Goal: Task Accomplishment & Management: Complete application form

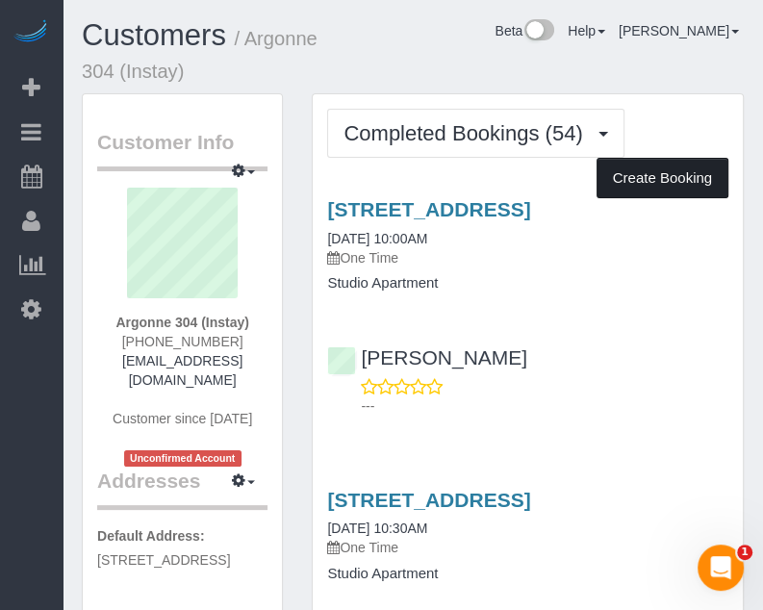
click at [633, 165] on button "Create Booking" at bounding box center [663, 178] width 132 height 40
select select "IA"
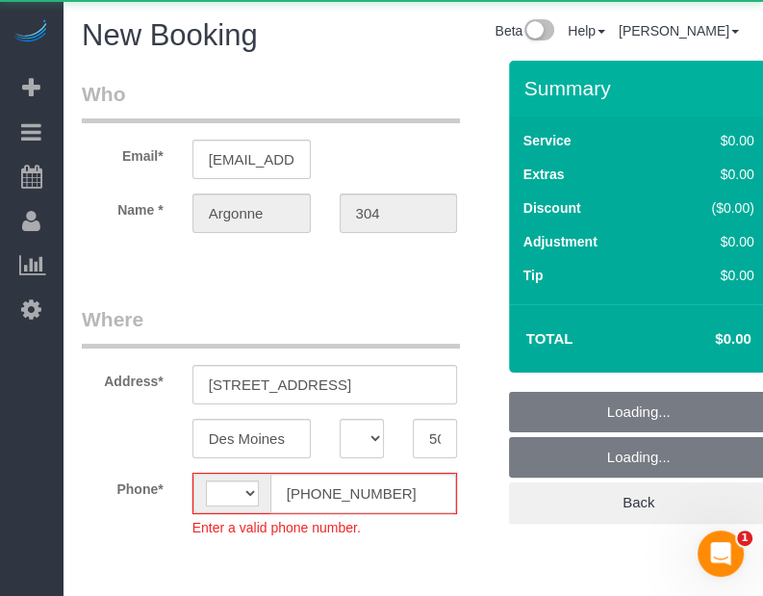
select select "string:[GEOGRAPHIC_DATA]"
select select "object:1885"
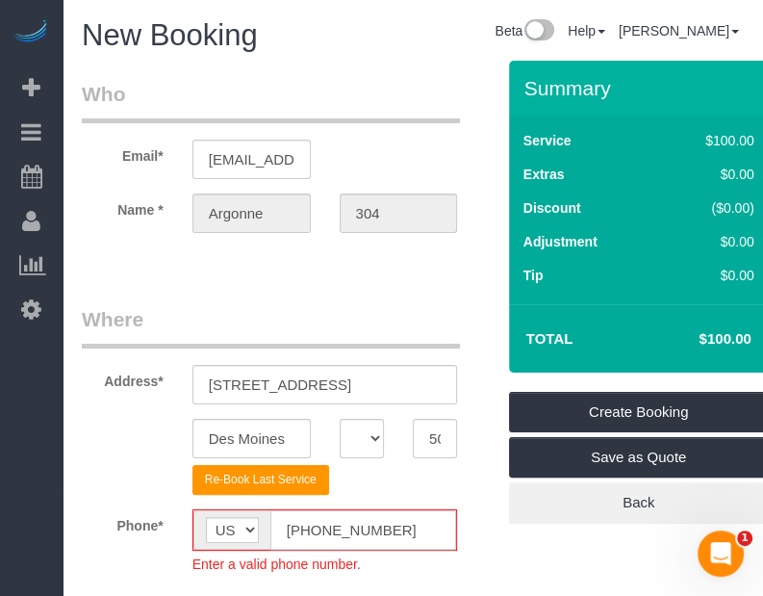
click at [308, 529] on input "[PHONE_NUMBER]" at bounding box center [363, 529] width 187 height 39
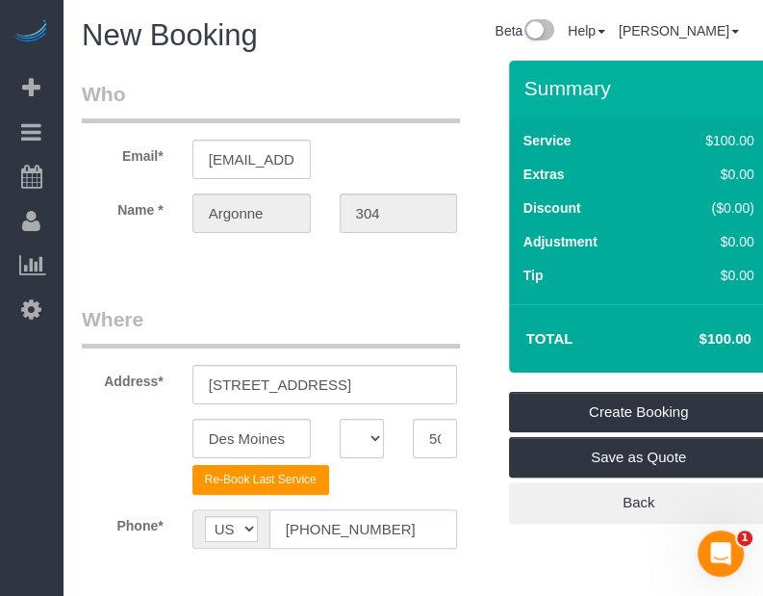
scroll to position [289, 0]
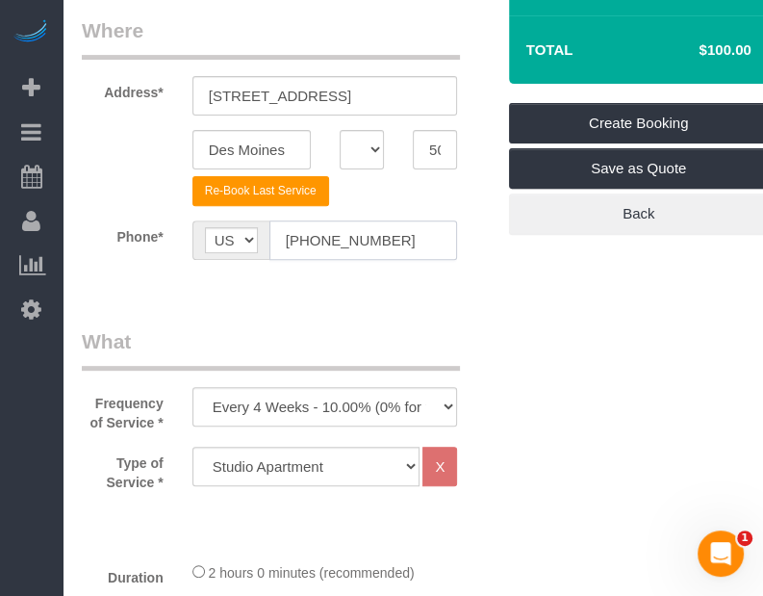
type input "[PHONE_NUMBER]"
drag, startPoint x: 559, startPoint y: 308, endPoint x: 404, endPoint y: 321, distance: 155.5
click at [393, 422] on select "Every 6 Weeks (0% for the First Booking) One Time Every 8 Weeks (0% for the Fir…" at bounding box center [326, 406] width 266 height 39
click at [193, 387] on select "Every 6 Weeks (0% for the First Booking) One Time Every 8 Weeks (0% for the Fir…" at bounding box center [326, 406] width 266 height 39
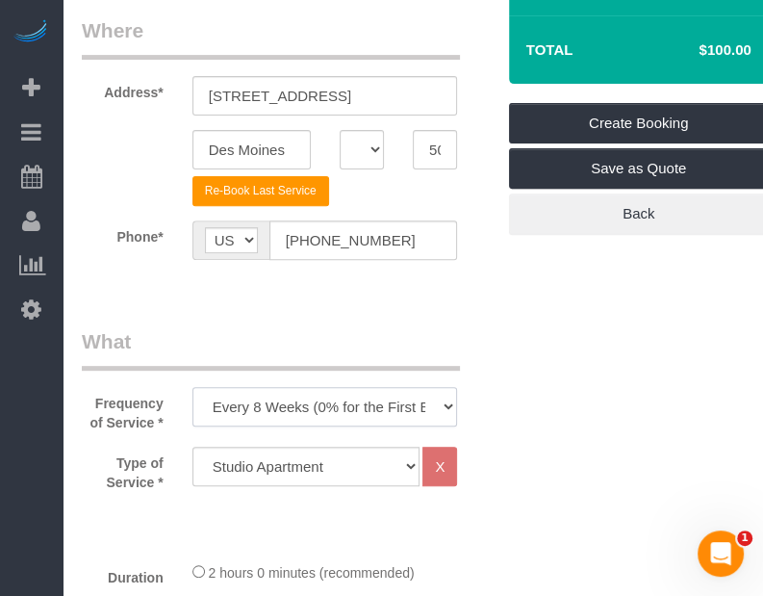
click at [391, 397] on select "Every 6 Weeks (0% for the First Booking) One Time Every 8 Weeks (0% for the Fir…" at bounding box center [326, 406] width 266 height 39
select select "object:1887"
click at [193, 387] on select "Every 6 Weeks (0% for the First Booking) One Time Every 8 Weeks (0% for the Fir…" at bounding box center [326, 406] width 266 height 39
drag, startPoint x: 572, startPoint y: 473, endPoint x: 388, endPoint y: 473, distance: 183.8
click at [476, 486] on div "Type of Service * Studio Apartment 1 Bedroom Home 2 Bedroom Home 3 Bedroom Home…" at bounding box center [288, 469] width 442 height 45
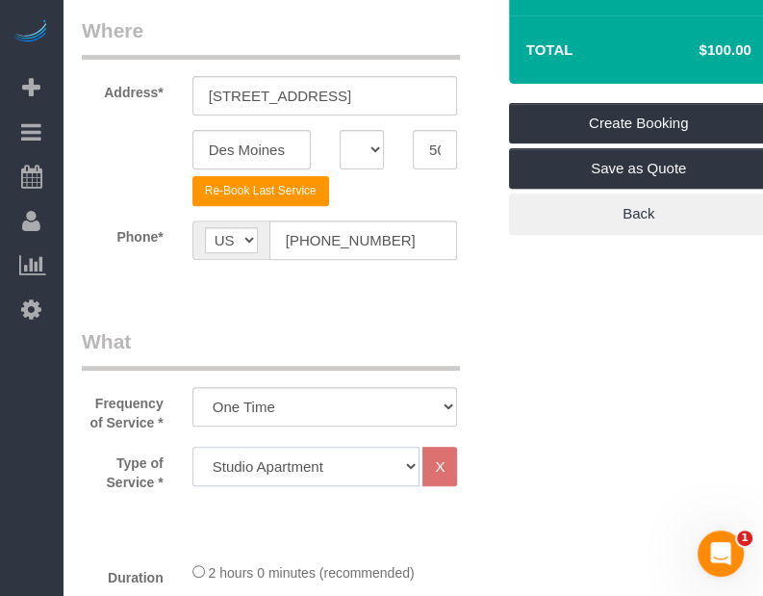
click at [358, 470] on select "Studio Apartment 1 Bedroom Home 2 Bedroom Home 3 Bedroom Home 4 Bedroom Home 5 …" at bounding box center [307, 466] width 228 height 39
drag, startPoint x: 738, startPoint y: 353, endPoint x: 629, endPoint y: 352, distance: 108.8
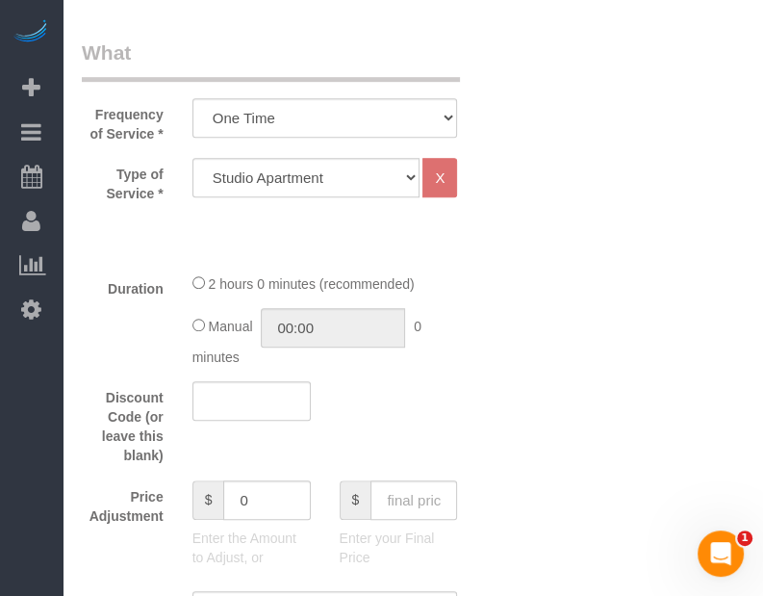
scroll to position [674, 0]
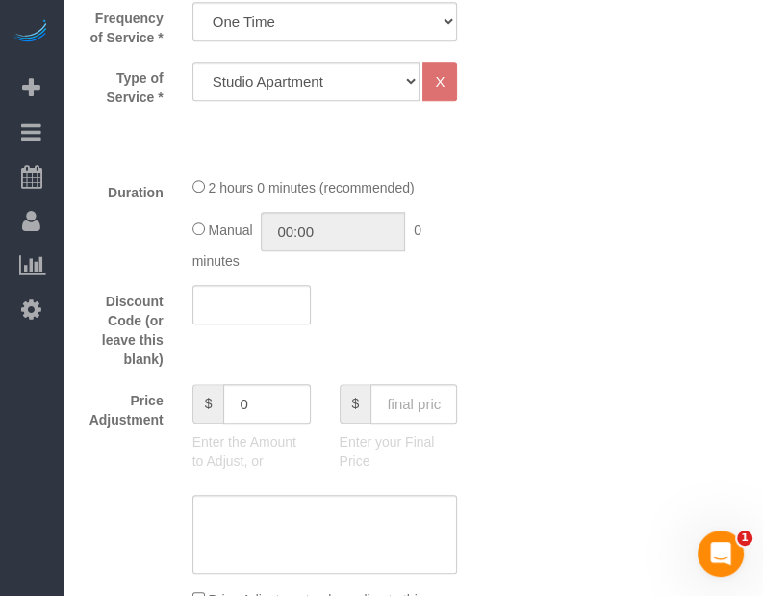
click at [419, 393] on input "text" at bounding box center [414, 403] width 87 height 39
type input "70"
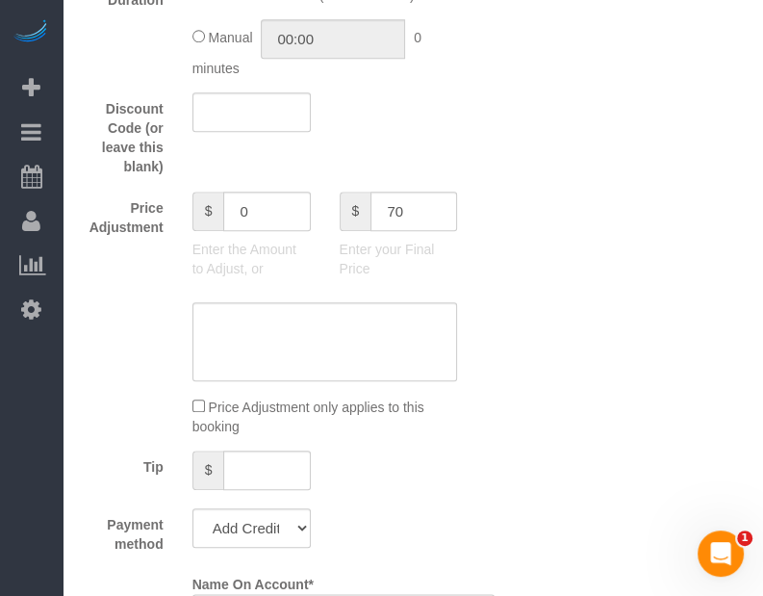
type input "-30"
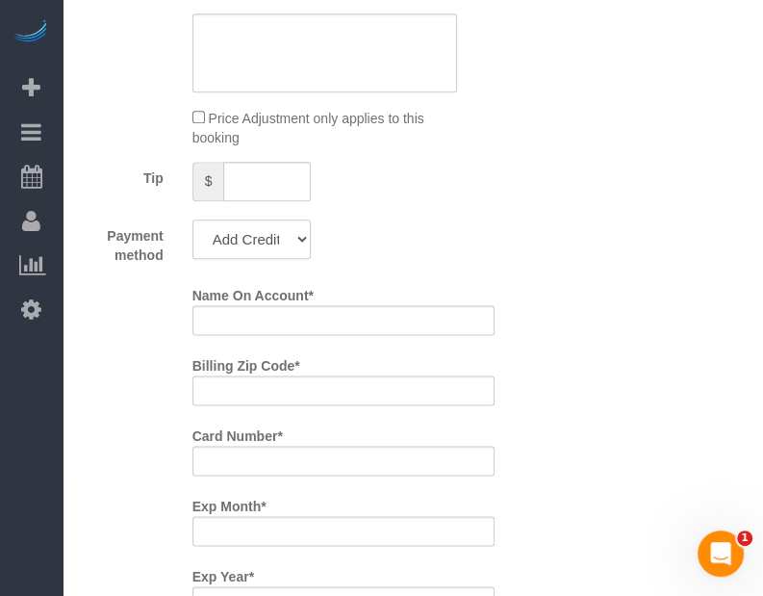
drag, startPoint x: 433, startPoint y: 278, endPoint x: 301, endPoint y: 244, distance: 136.3
click at [301, 244] on select "Add Credit Card Cash Check Paypal" at bounding box center [252, 238] width 118 height 39
select select "string:check"
click at [193, 219] on select "Add Credit Card Cash Check Paypal" at bounding box center [252, 238] width 118 height 39
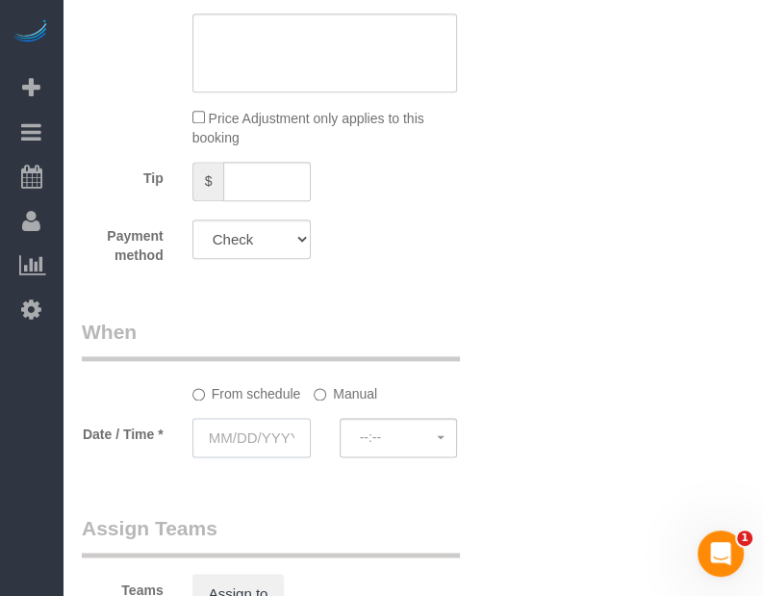
click at [284, 418] on input "text" at bounding box center [252, 437] width 118 height 39
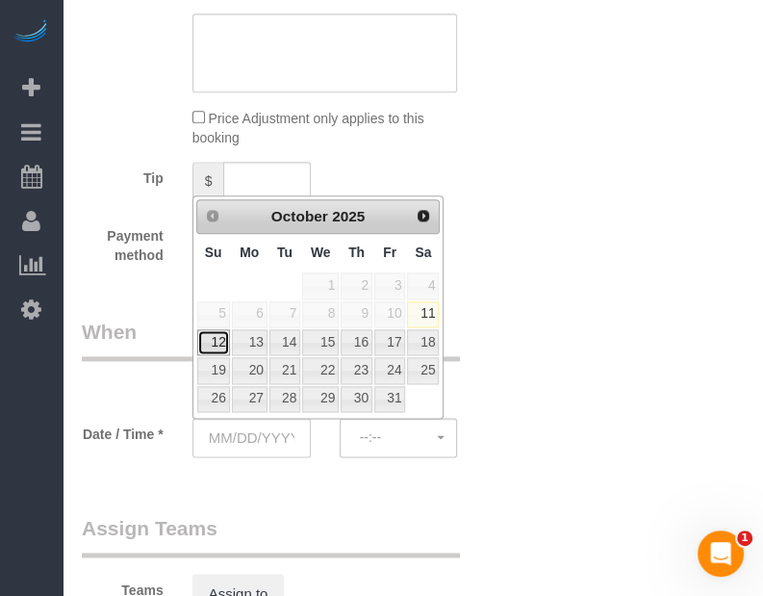
drag, startPoint x: 216, startPoint y: 336, endPoint x: 307, endPoint y: 333, distance: 91.5
click at [216, 336] on link "12" at bounding box center [213, 342] width 33 height 26
type input "[DATE]"
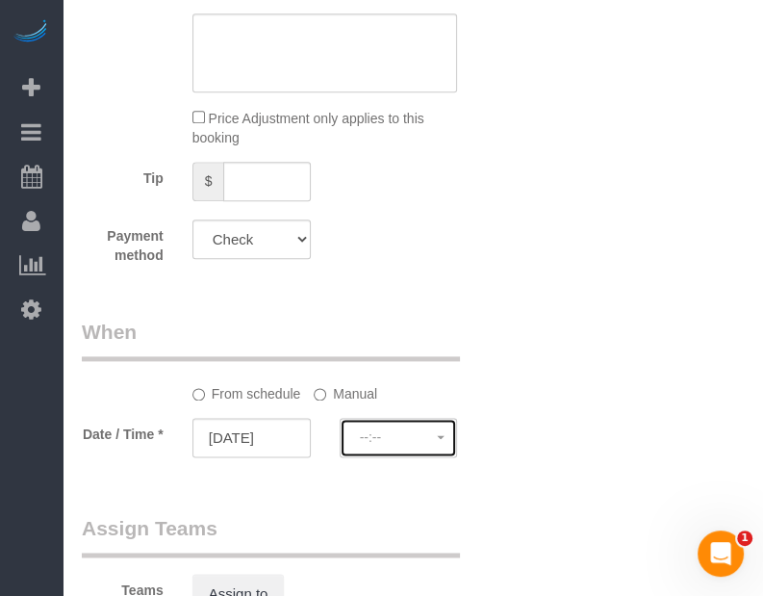
click at [374, 426] on button "--:--" at bounding box center [399, 437] width 118 height 39
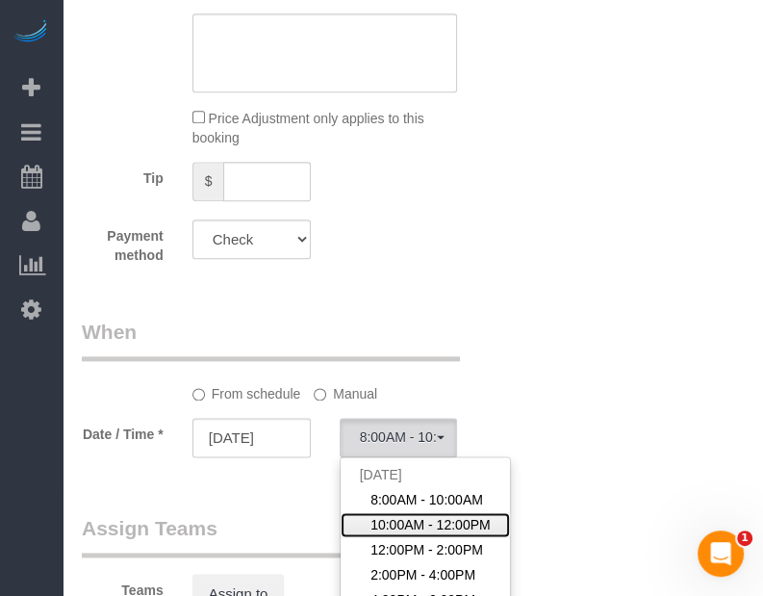
click at [393, 524] on span "10:00AM - 12:00PM" at bounding box center [431, 524] width 120 height 19
select select "spot2"
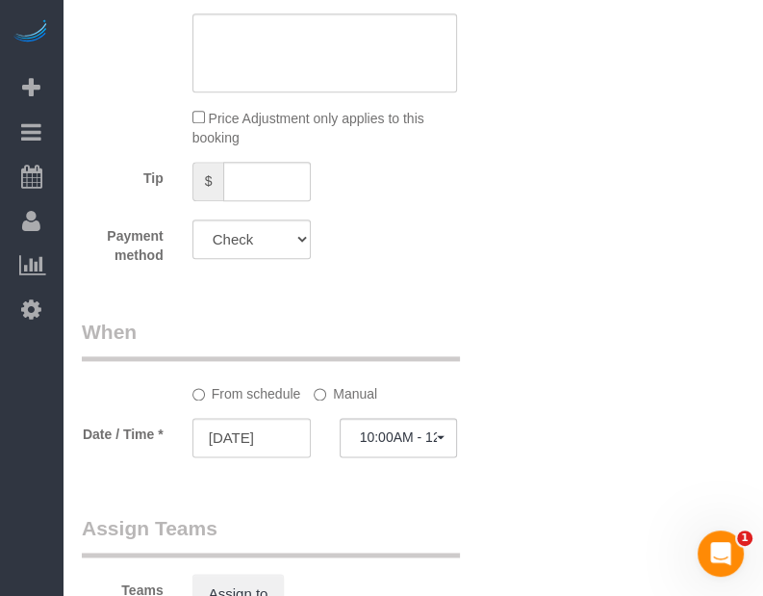
drag, startPoint x: 570, startPoint y: 497, endPoint x: 488, endPoint y: 501, distance: 81.9
click at [488, 501] on div "Who Email* [EMAIL_ADDRESS][DOMAIN_NAME] Name * [GEOGRAPHIC_DATA] 304 Where Addr…" at bounding box center [288, 110] width 442 height 2409
click at [439, 448] on button "10:00AM - 12:00PM" at bounding box center [399, 437] width 118 height 39
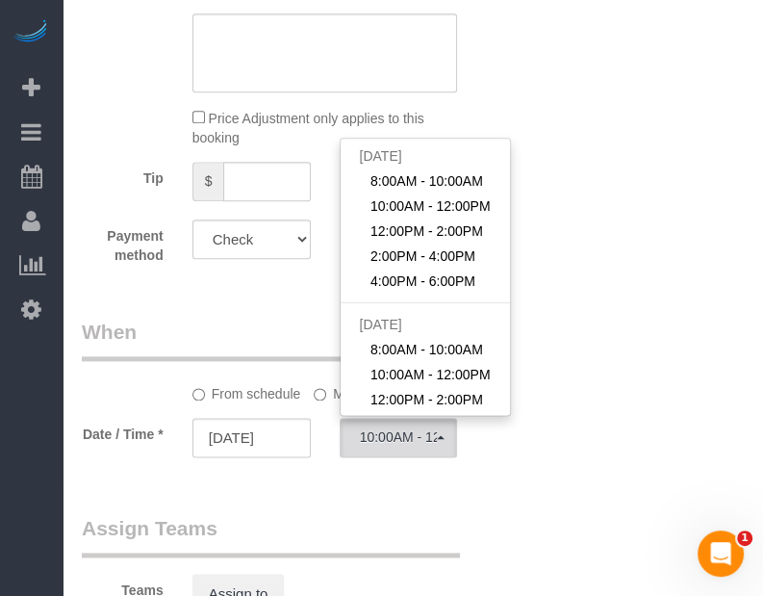
click at [320, 382] on label "Manual" at bounding box center [346, 390] width 64 height 26
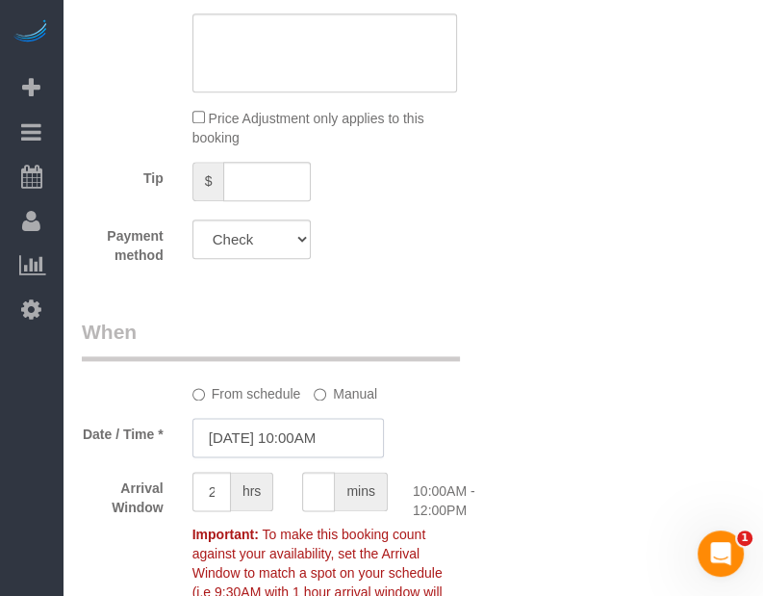
click at [323, 435] on input "[DATE] 10:00AM" at bounding box center [289, 437] width 192 height 39
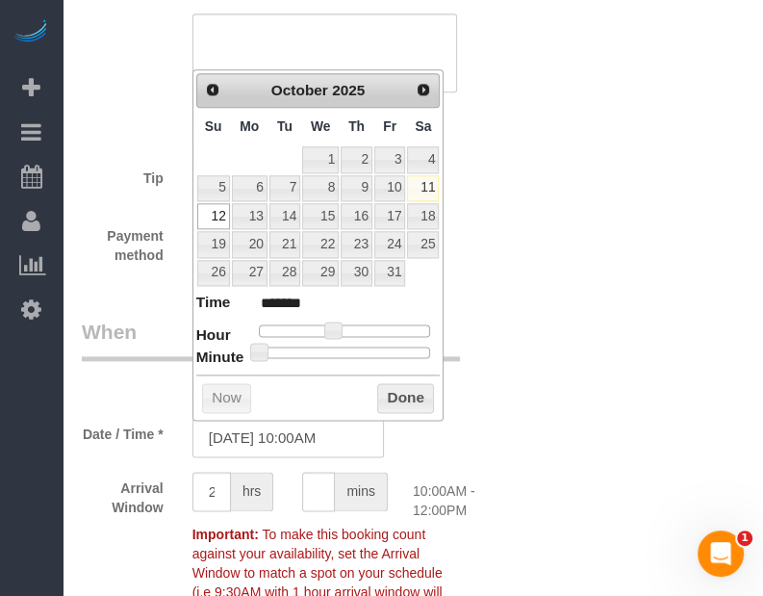
type input "[DATE] 10:30AM"
type input "*******"
click at [354, 351] on div at bounding box center [345, 353] width 172 height 12
click at [394, 394] on button "Done" at bounding box center [405, 398] width 57 height 31
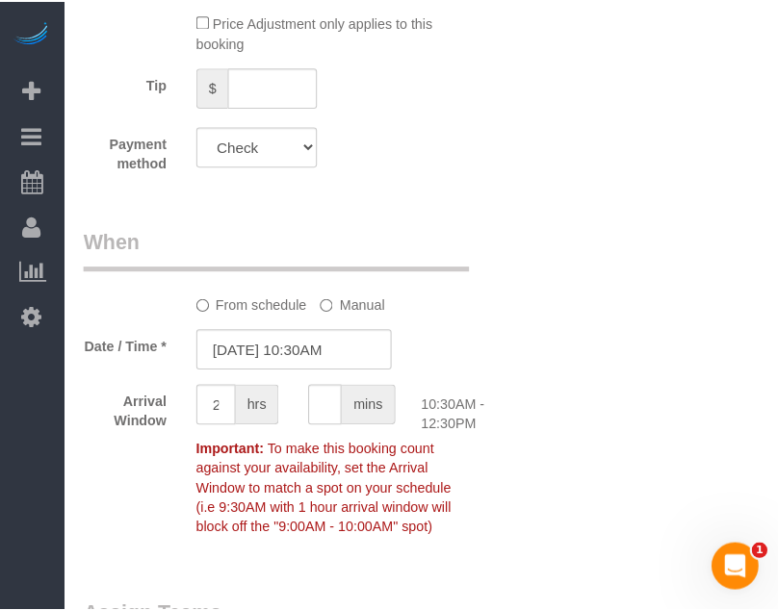
scroll to position [1636, 0]
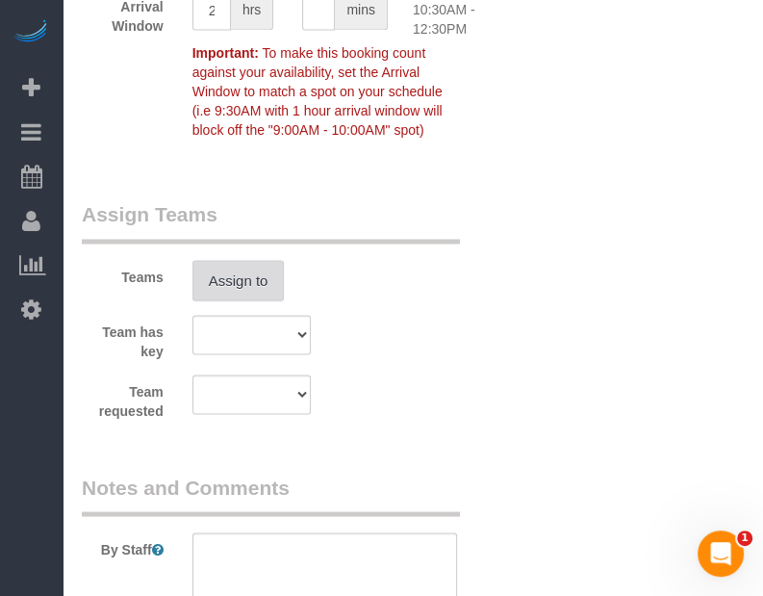
click at [269, 277] on button "Assign to" at bounding box center [239, 280] width 92 height 40
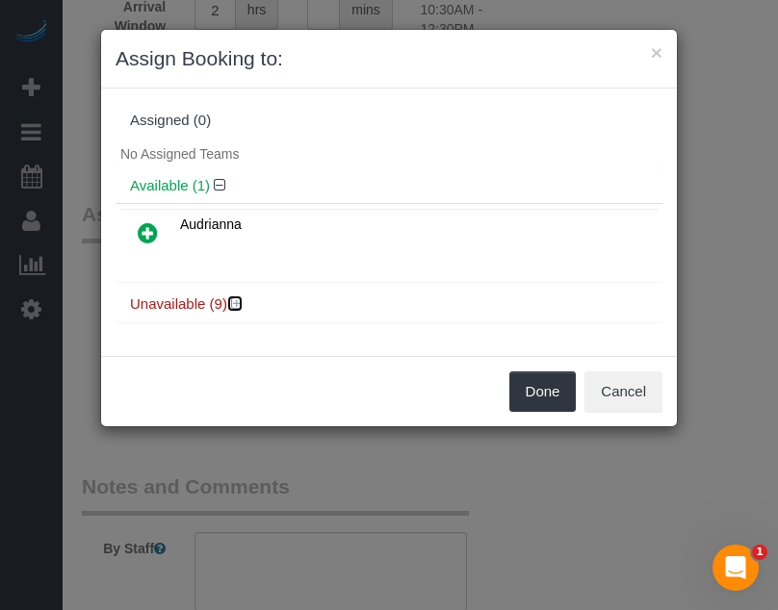
click at [235, 304] on icon at bounding box center [237, 303] width 12 height 14
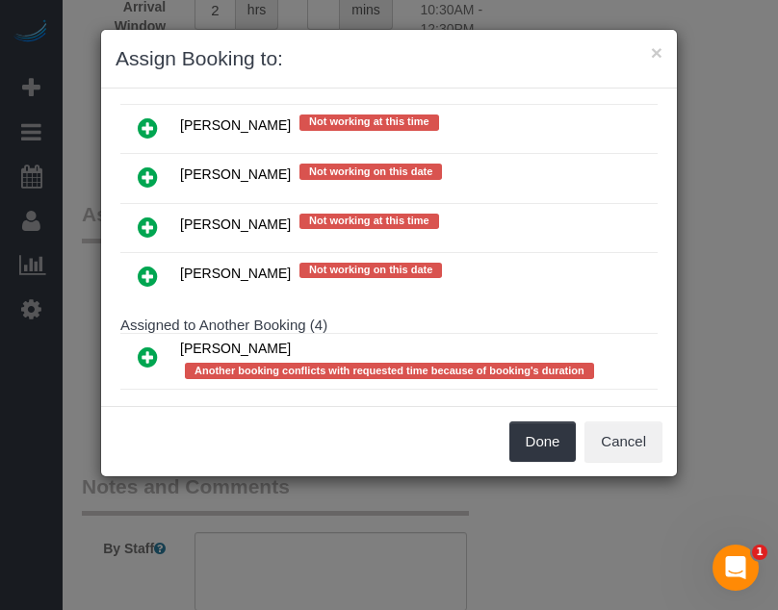
scroll to position [193, 0]
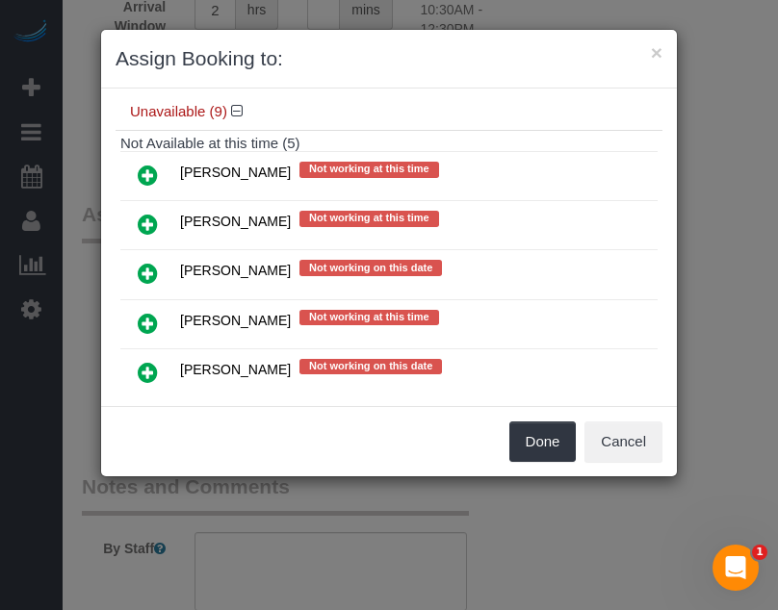
click at [144, 268] on icon at bounding box center [148, 273] width 20 height 23
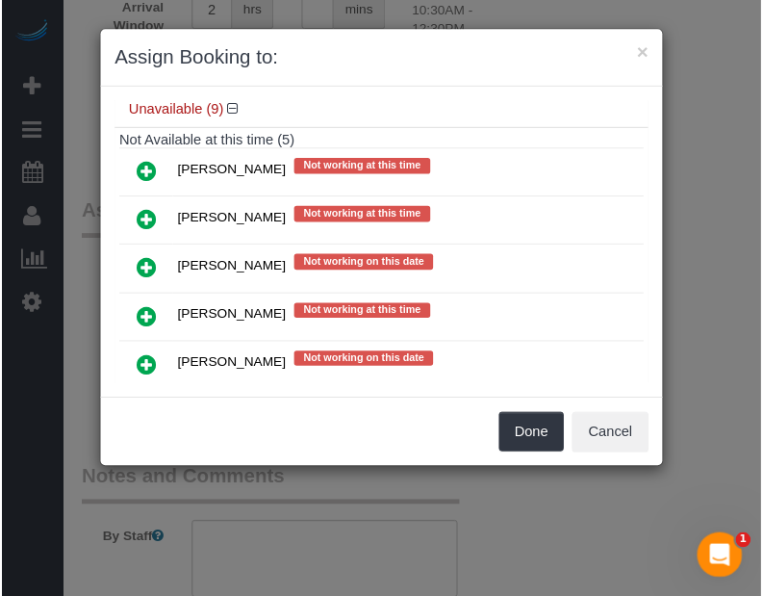
scroll to position [237, 0]
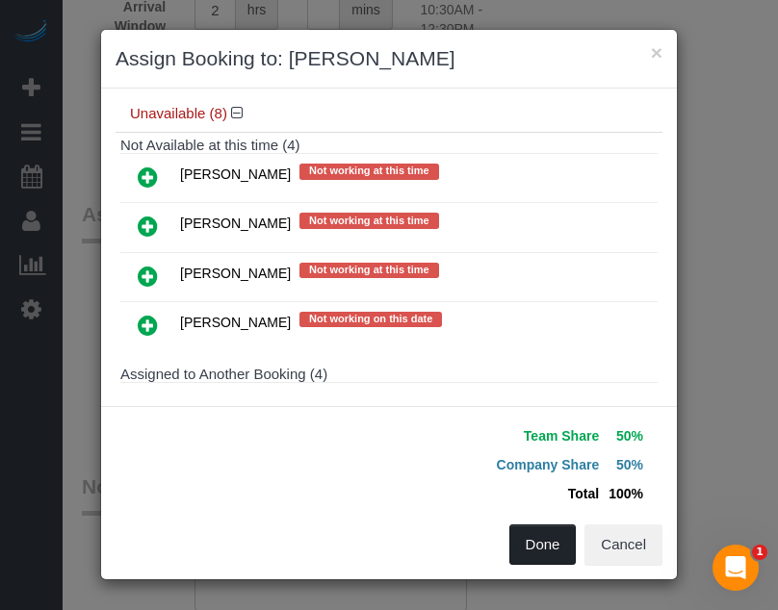
click at [520, 537] on button "Done" at bounding box center [542, 545] width 67 height 40
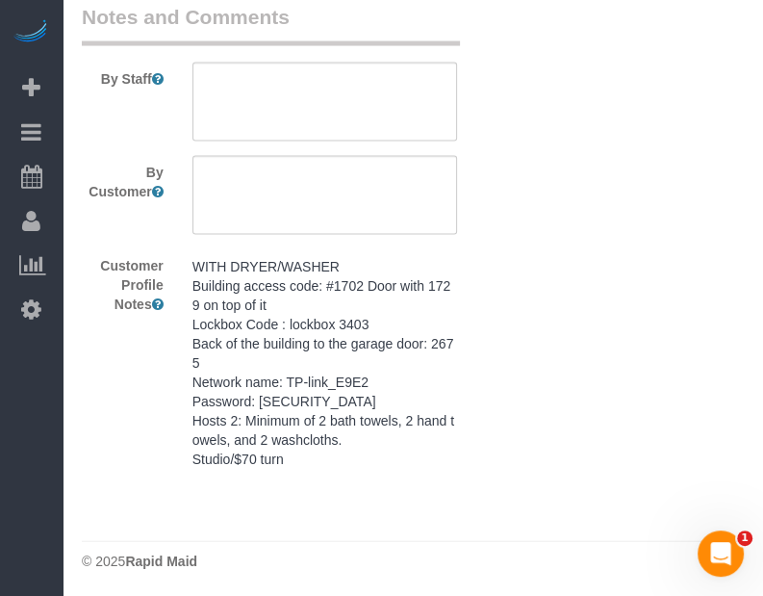
click at [286, 390] on pre "WITH DRYER/WASHER Building access code: #1702 Door with 1729 on top of it Lockb…" at bounding box center [326, 363] width 266 height 212
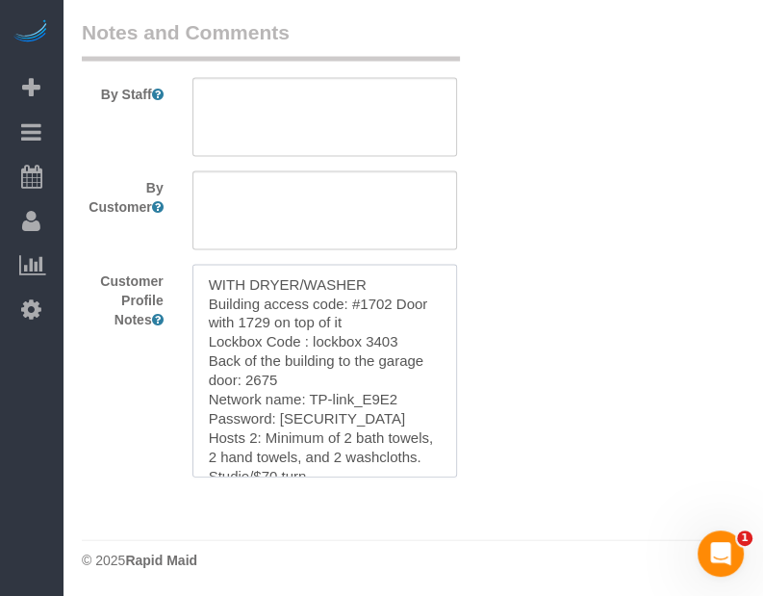
click at [285, 389] on textarea "WITH DRYER/WASHER Building access code: #1702 Door with 1729 on top of it Lockb…" at bounding box center [326, 371] width 266 height 213
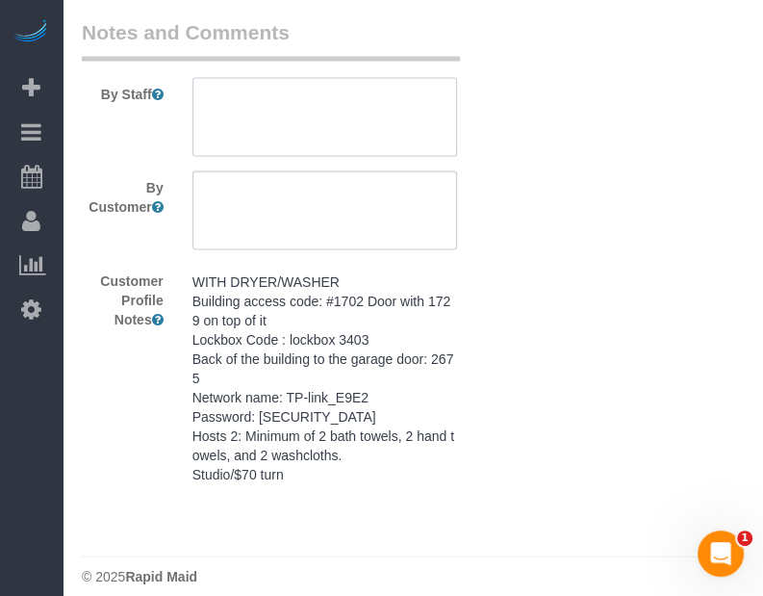
click at [330, 111] on textarea at bounding box center [326, 117] width 266 height 79
paste textarea "WITH DRYER/WASHER Building access code: #1702 Door with 1729 on top of it Lockb…"
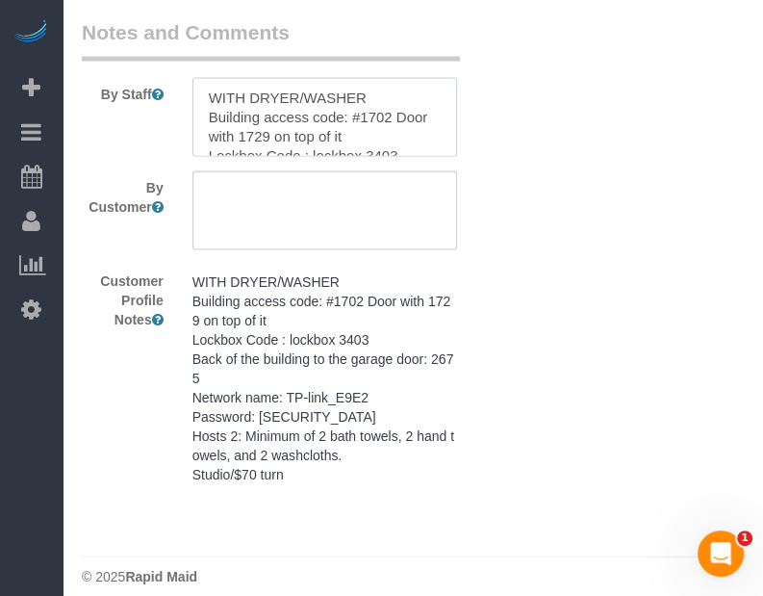
scroll to position [161, 0]
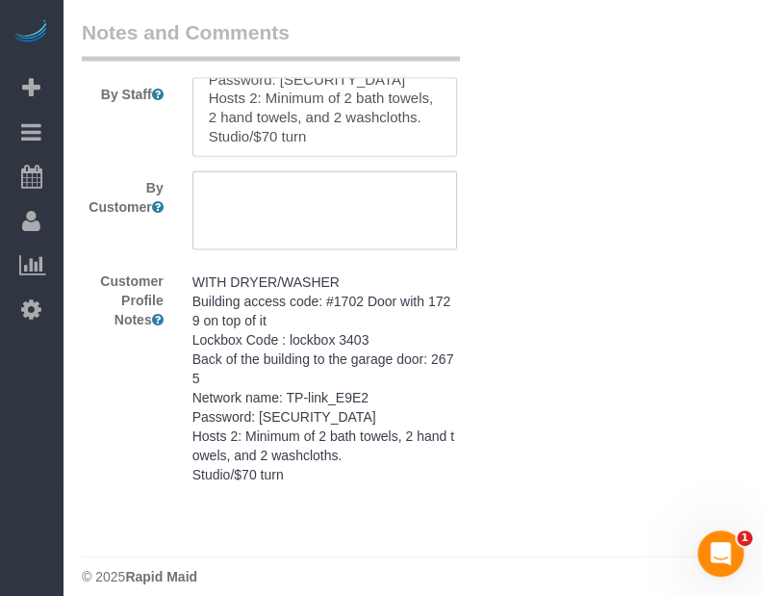
type textarea "WITH DRYER/WASHER Building access code: #1702 Door with 1729 on top of it Lockb…"
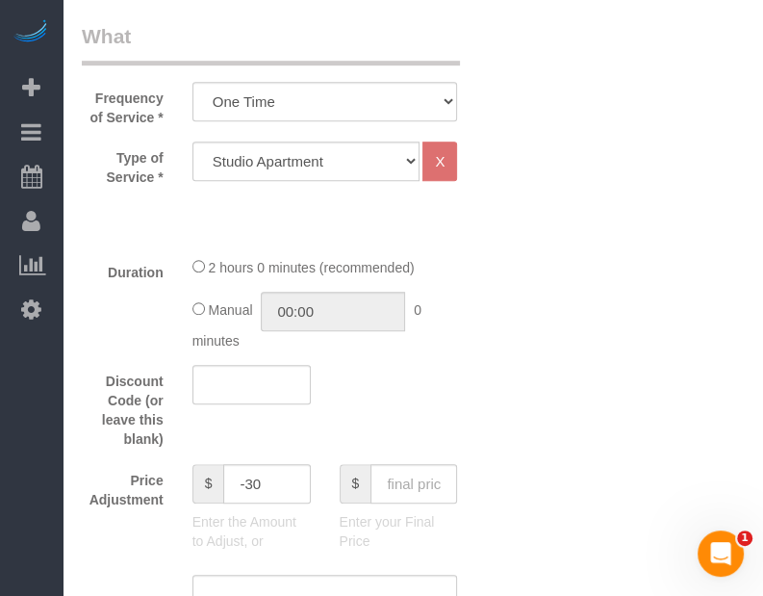
scroll to position [145, 0]
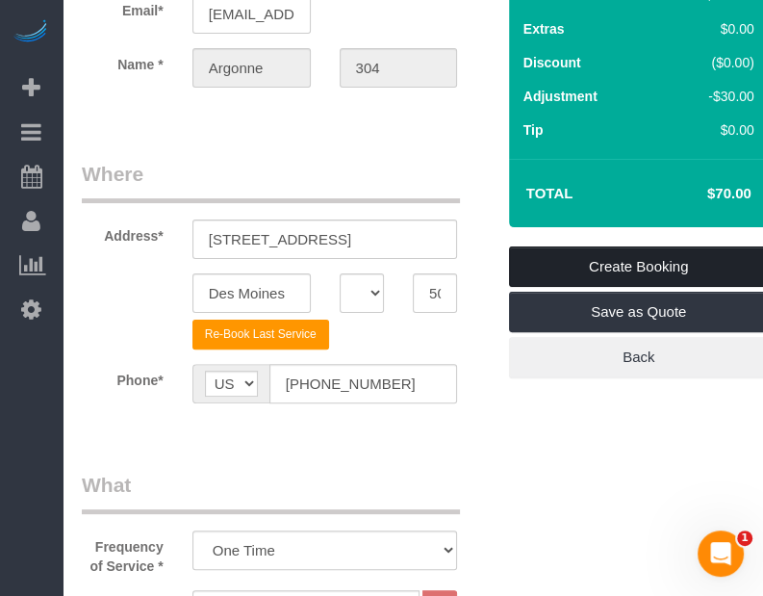
click at [686, 267] on link "Create Booking" at bounding box center [639, 266] width 260 height 40
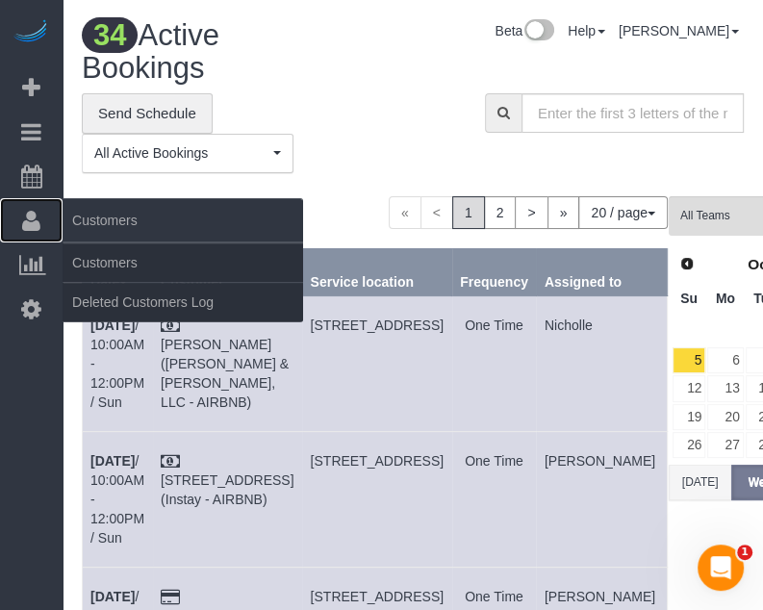
click at [29, 240] on link "Customers" at bounding box center [31, 220] width 63 height 44
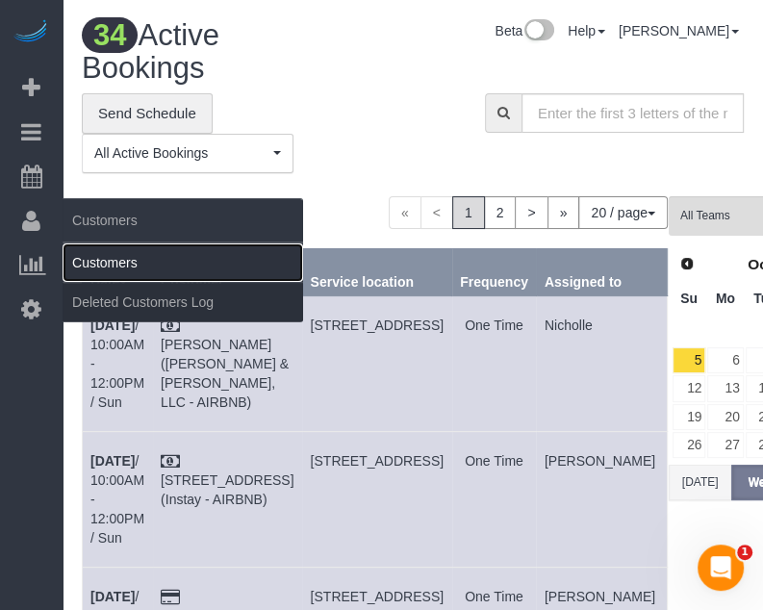
click at [85, 260] on link "Customers" at bounding box center [183, 263] width 241 height 39
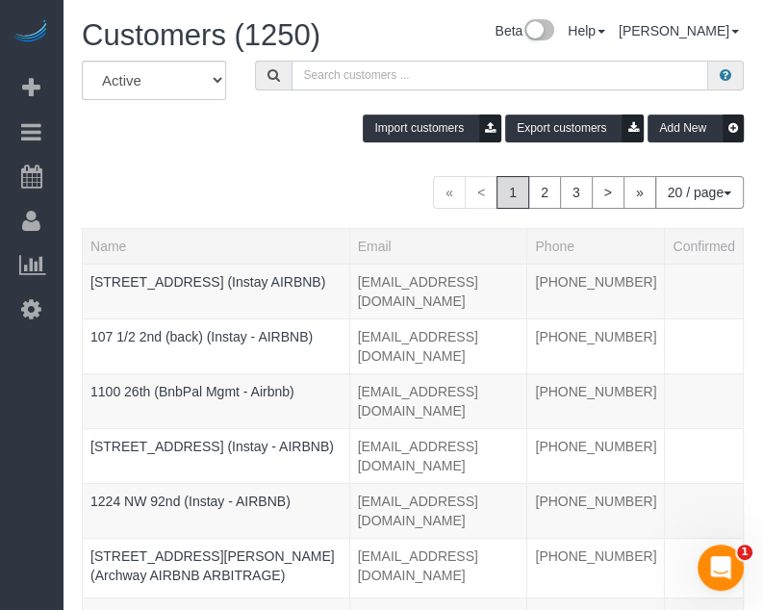
click at [371, 68] on input "text" at bounding box center [501, 76] width 418 height 30
paste input "1100 26th"
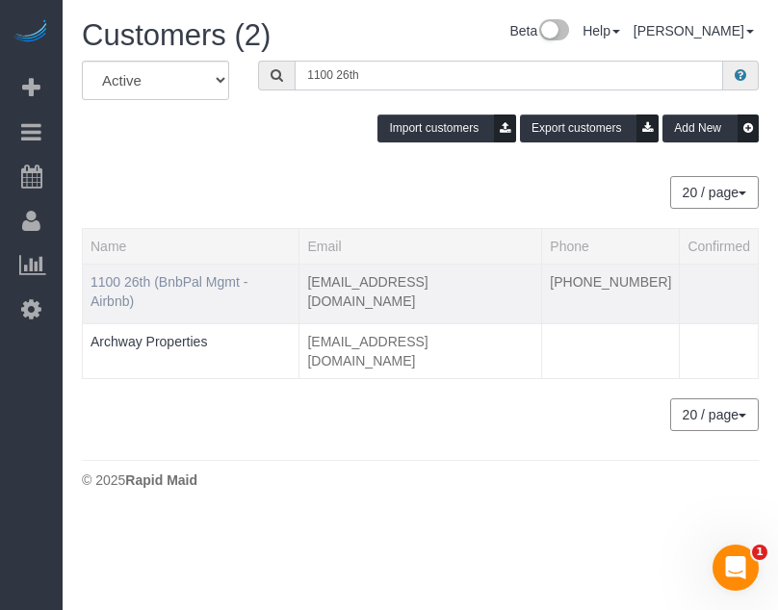
type input "1100 26th"
click at [167, 281] on link "1100 26th (BnbPal Mgmt - Airbnb)" at bounding box center [168, 291] width 157 height 35
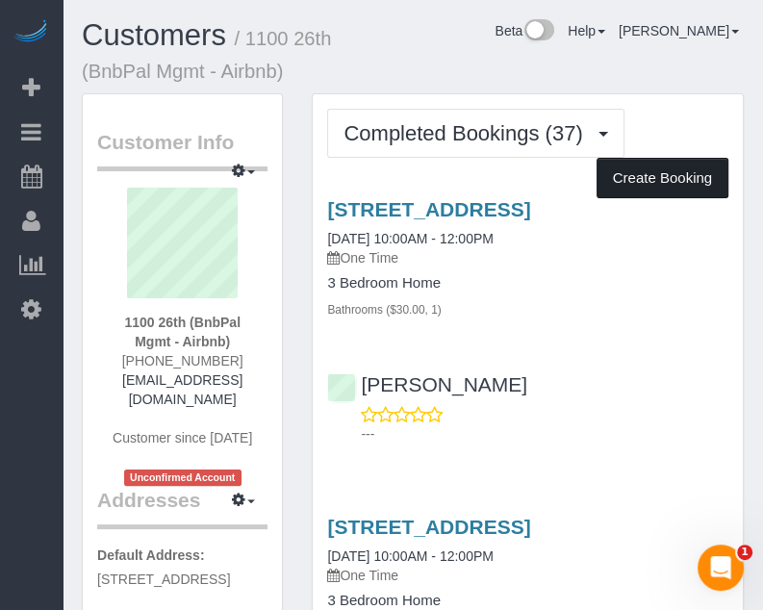
click at [631, 175] on button "Create Booking" at bounding box center [663, 178] width 132 height 40
select select "IA"
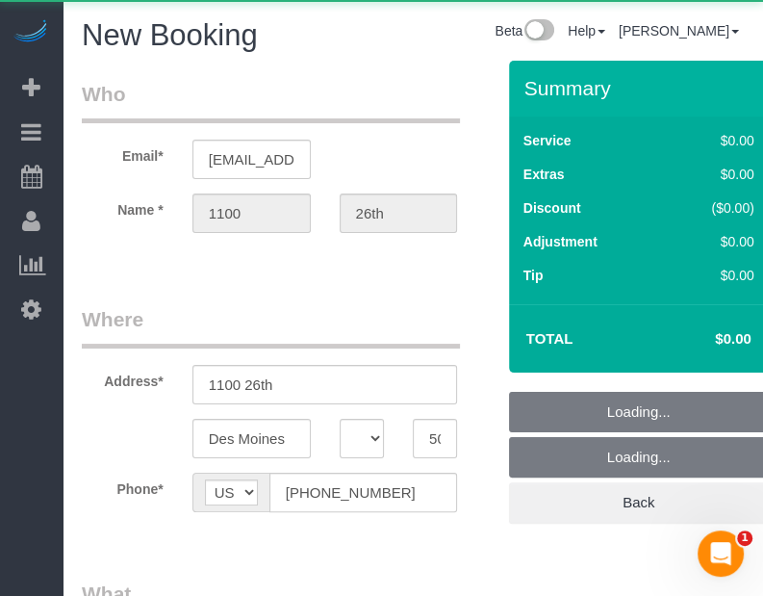
select select "object:4272"
select select "string:fspay-cb999f4b-849f-4471-b292-d26374d425e8"
click at [431, 88] on legend "Who" at bounding box center [271, 101] width 378 height 43
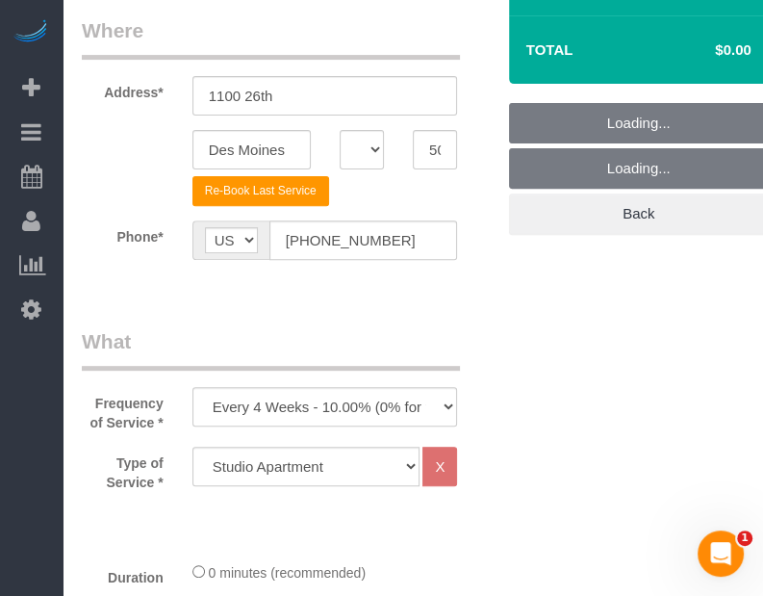
scroll to position [481, 0]
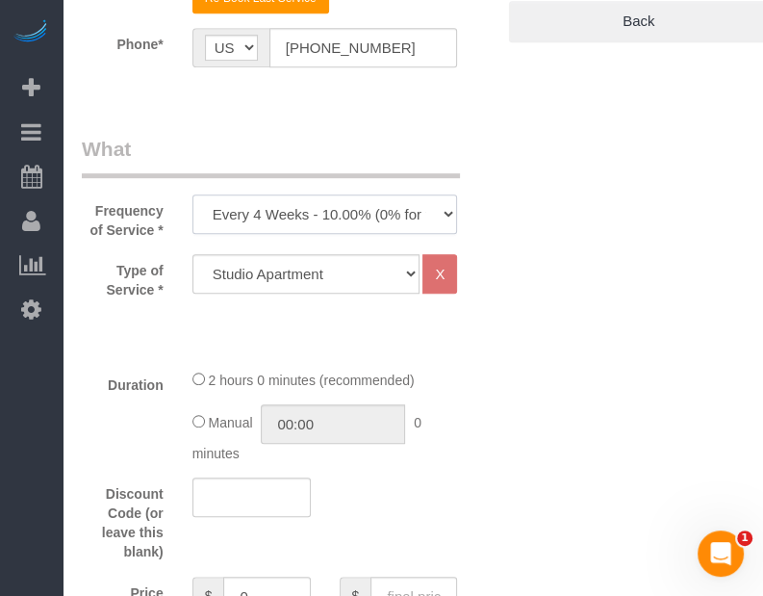
click at [391, 216] on select "Every 6 Weeks (0% for the First Booking) One Time Every 8 Weeks (0% for the Fir…" at bounding box center [326, 213] width 266 height 39
select select "object:4281"
click at [193, 194] on select "Every 6 Weeks (0% for the First Booking) One Time Every 8 Weeks (0% for the Fir…" at bounding box center [326, 213] width 266 height 39
drag, startPoint x: 625, startPoint y: 312, endPoint x: 457, endPoint y: 352, distance: 172.3
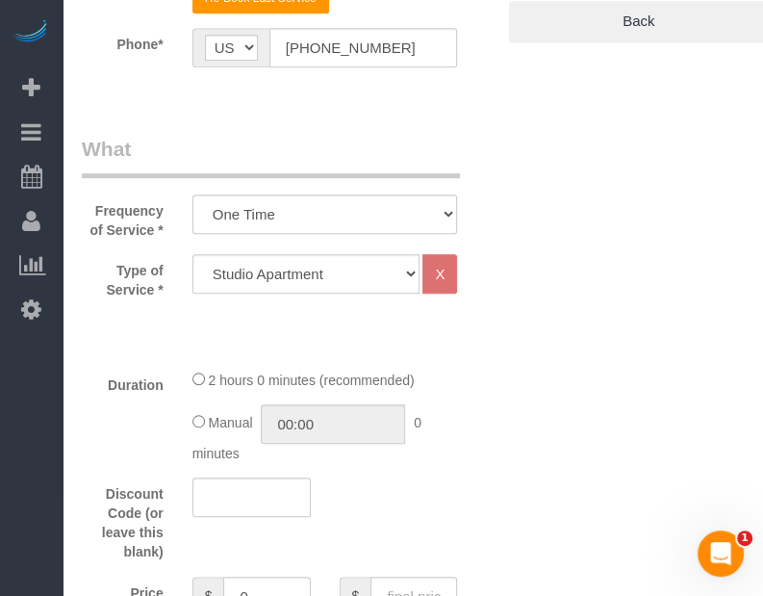
scroll to position [963, 0]
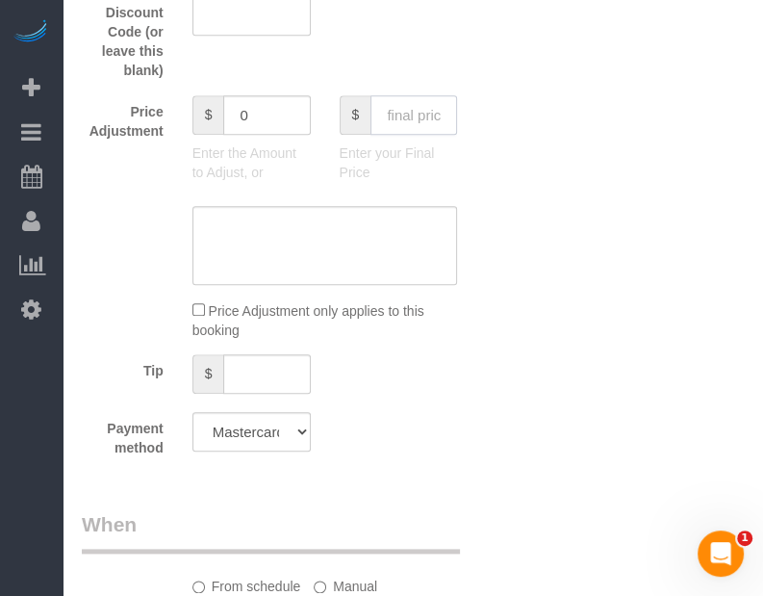
drag, startPoint x: 408, startPoint y: 112, endPoint x: 404, endPoint y: 130, distance: 18.7
click at [408, 116] on input "text" at bounding box center [414, 114] width 87 height 39
click at [404, 130] on input "110" at bounding box center [414, 114] width 87 height 39
type input "110"
click at [468, 433] on div "Payment method Mastercard - 3729 - 12/2029 (Default) Add Credit Card ──────────…" at bounding box center [288, 434] width 442 height 45
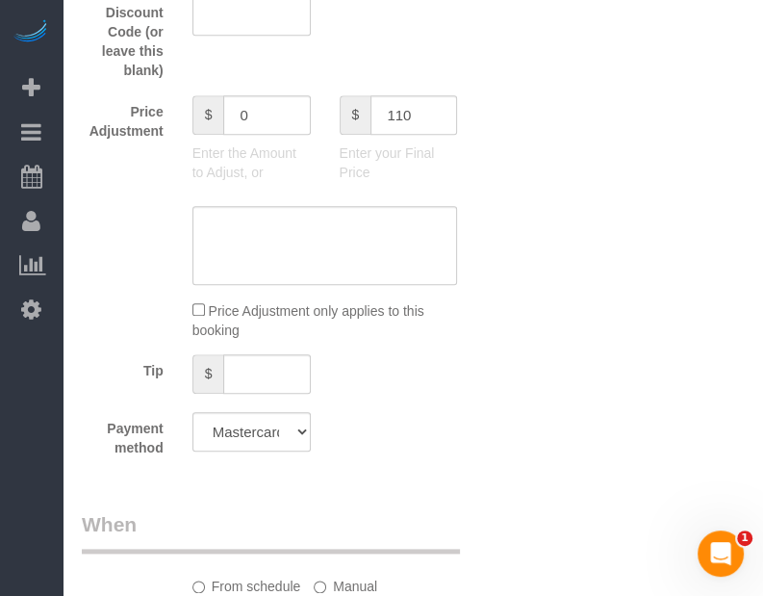
type input "10"
click at [276, 423] on select "Mastercard - 3729 - 12/2029 (Default) Add Credit Card ─────────────── Cash Chec…" at bounding box center [252, 431] width 118 height 39
select select "string:check"
click at [193, 412] on select "Mastercard - 3729 - 12/2029 (Default) Add Credit Card ─────────────── Cash Chec…" at bounding box center [252, 431] width 118 height 39
click at [410, 499] on div "Who Email* [EMAIL_ADDRESS][DOMAIN_NAME] Name * 1100 26th Where Address* 1100 26…" at bounding box center [288, 245] width 442 height 2294
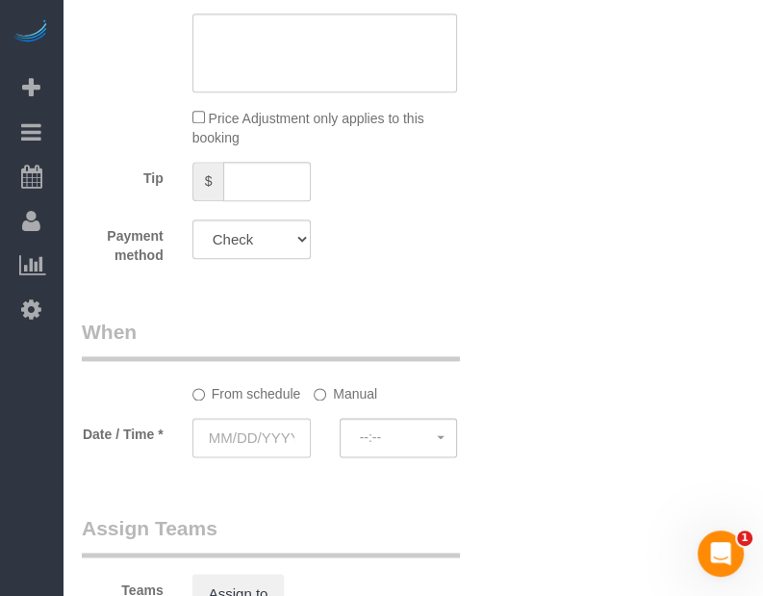
scroll to position [1251, 0]
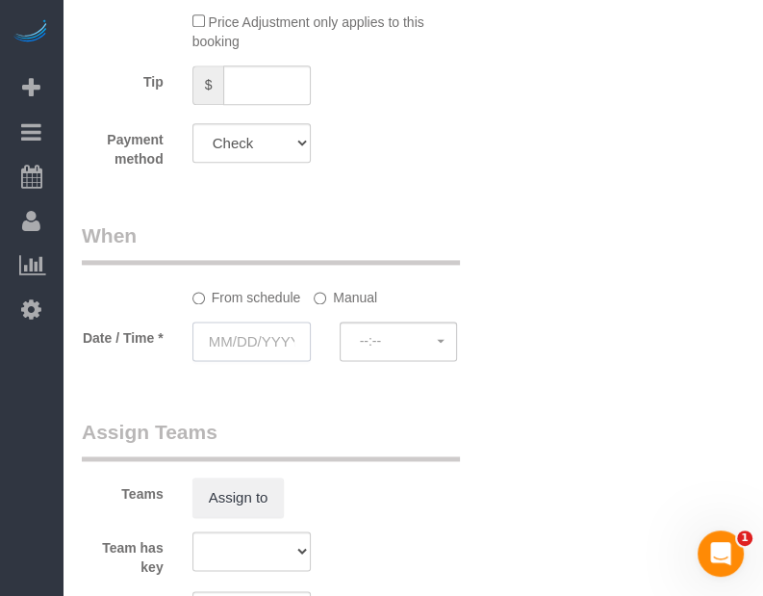
click at [244, 336] on input "text" at bounding box center [252, 340] width 118 height 39
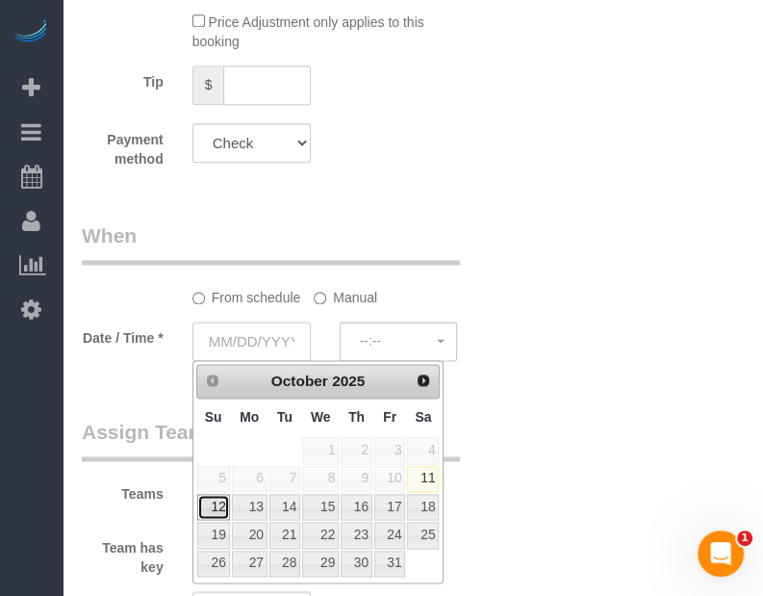
drag, startPoint x: 224, startPoint y: 513, endPoint x: 228, endPoint y: 481, distance: 32.0
click at [224, 513] on link "12" at bounding box center [213, 507] width 33 height 26
type input "[DATE]"
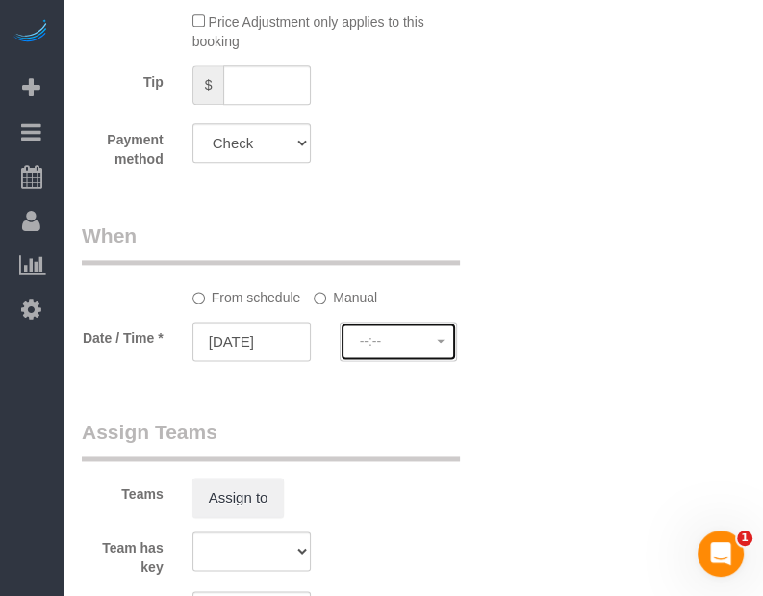
click at [391, 336] on span "--:--" at bounding box center [399, 340] width 78 height 15
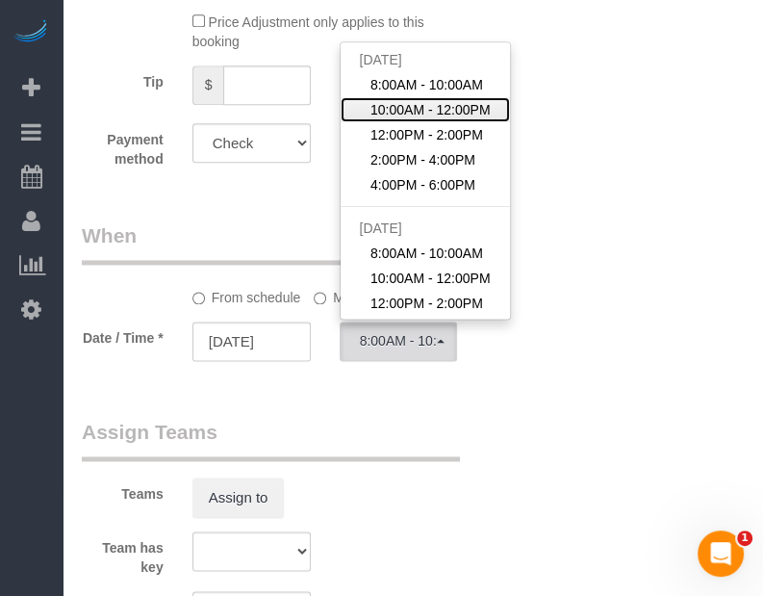
click at [406, 115] on span "10:00AM - 12:00PM" at bounding box center [431, 109] width 120 height 19
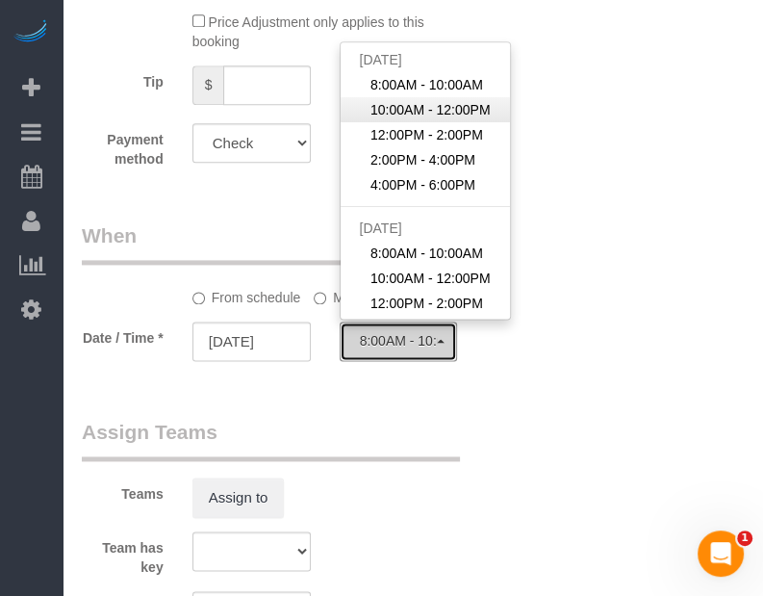
select select "spot27"
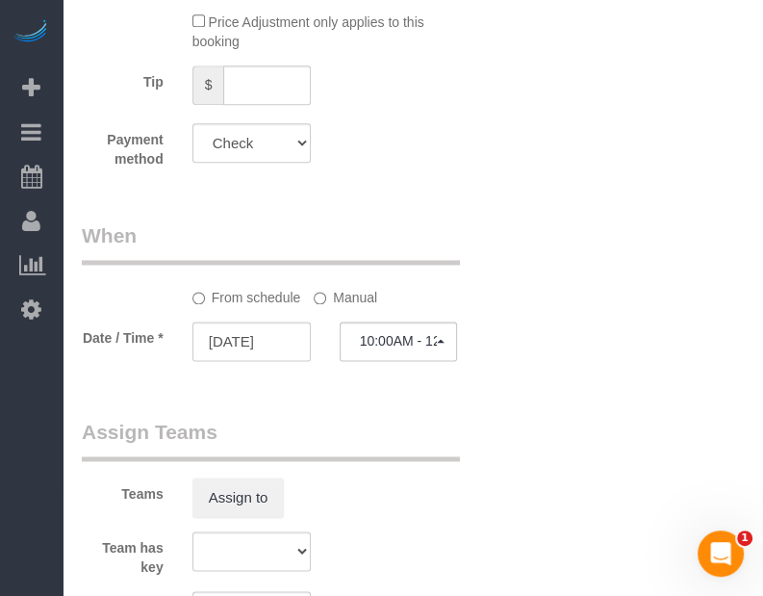
click at [348, 305] on label "Manual" at bounding box center [346, 294] width 64 height 26
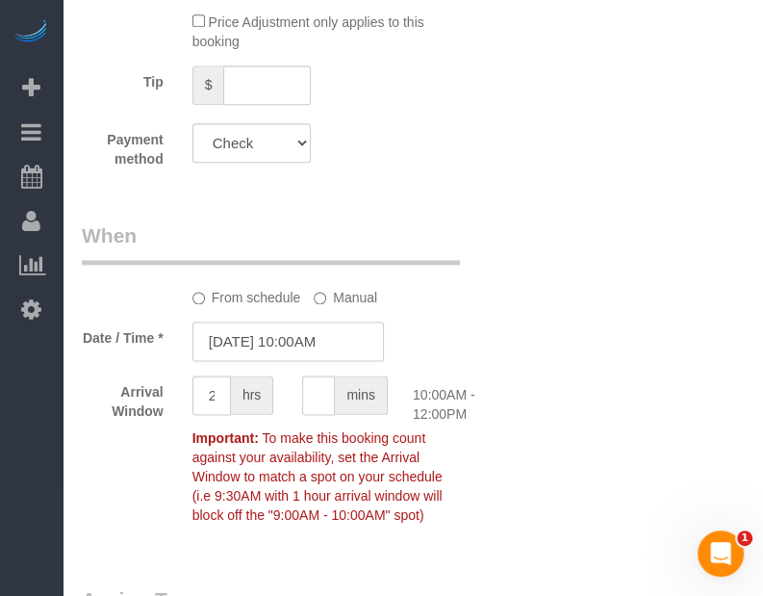
click at [316, 322] on input "[DATE] 10:00AM" at bounding box center [289, 340] width 192 height 39
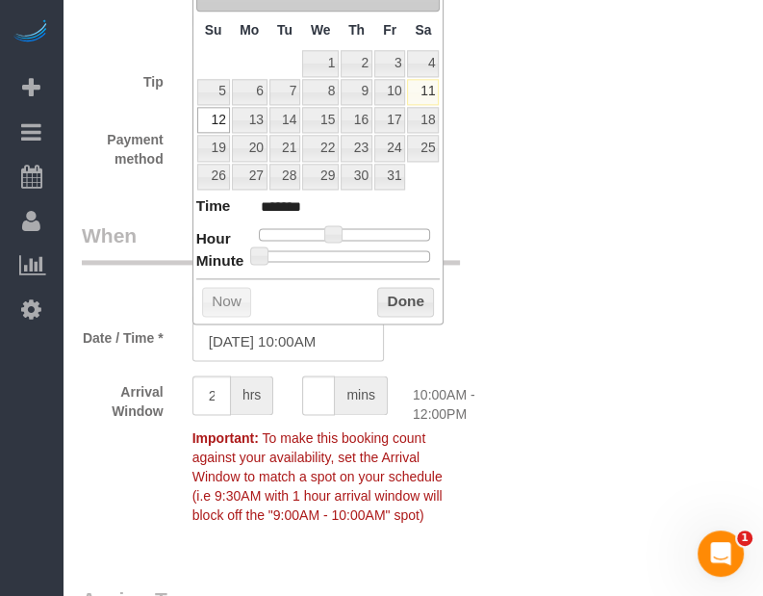
type input "[DATE] 10:30AM"
type input "*******"
click at [360, 259] on div at bounding box center [345, 256] width 172 height 12
click at [433, 293] on button "Done" at bounding box center [405, 302] width 57 height 31
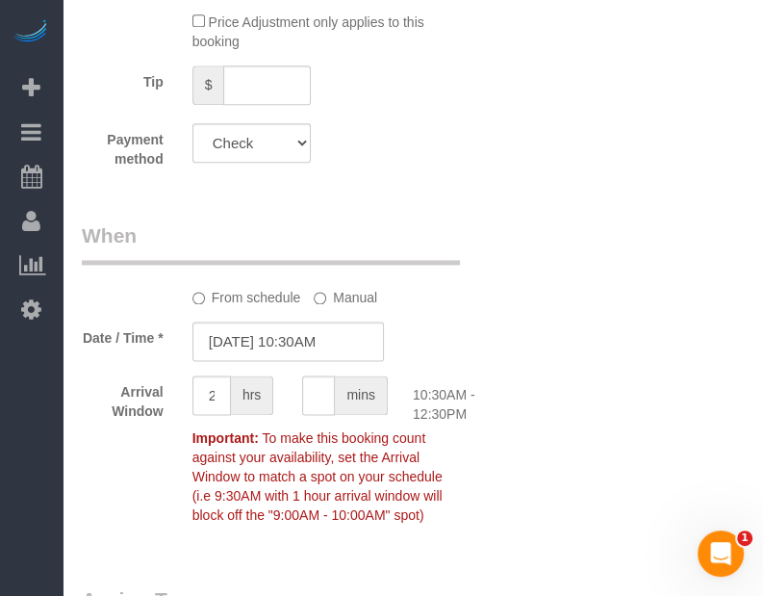
click at [504, 341] on div "Date / Time * [DATE] 10:30AM" at bounding box center [288, 340] width 442 height 39
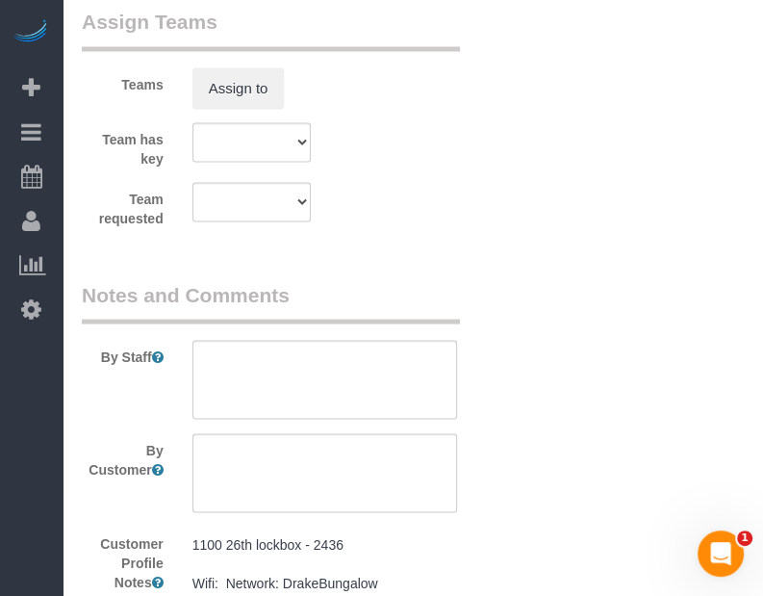
scroll to position [1990, 0]
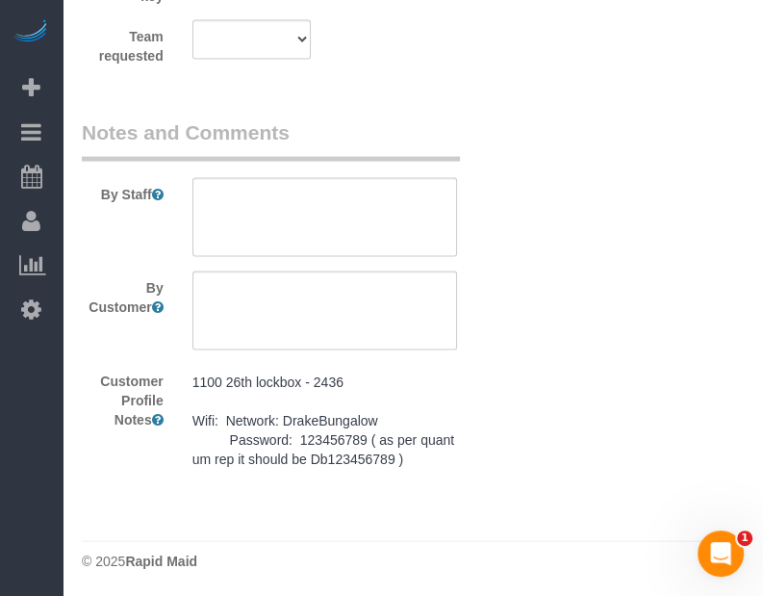
click at [377, 442] on pre "1100 26th lockbox - 2436 Wifi: Network: DrakeBungalow Password: 123456789 ( as …" at bounding box center [326, 420] width 266 height 96
click at [0, 0] on textarea "1100 26th lockbox - 2436 Wifi: Network: DrakeBungalow Password: 123456789 ( as …" at bounding box center [0, 0] width 0 height 0
click at [349, 203] on textarea at bounding box center [326, 217] width 266 height 79
paste textarea "1100 26th lockbox - 2436 Wifi: Network: DrakeBungalow Password: 123456789 ( as …"
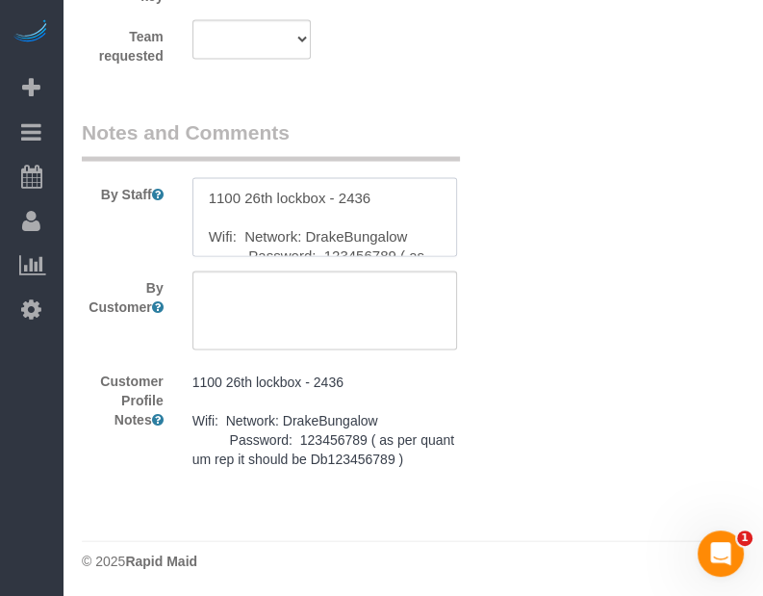
scroll to position [45, 0]
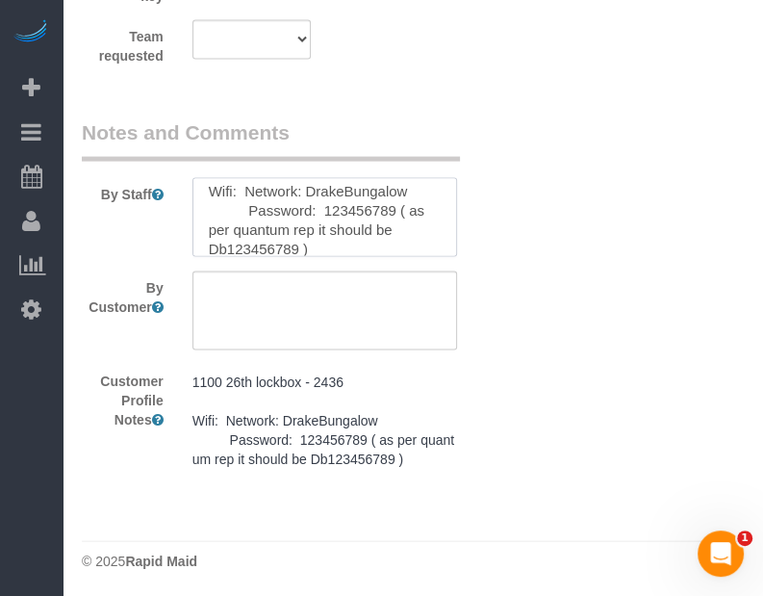
type textarea "1100 26th lockbox - 2436 Wifi: Network: DrakeBungalow Password: 123456789 ( as …"
drag, startPoint x: 560, startPoint y: 309, endPoint x: 568, endPoint y: 463, distance: 154.2
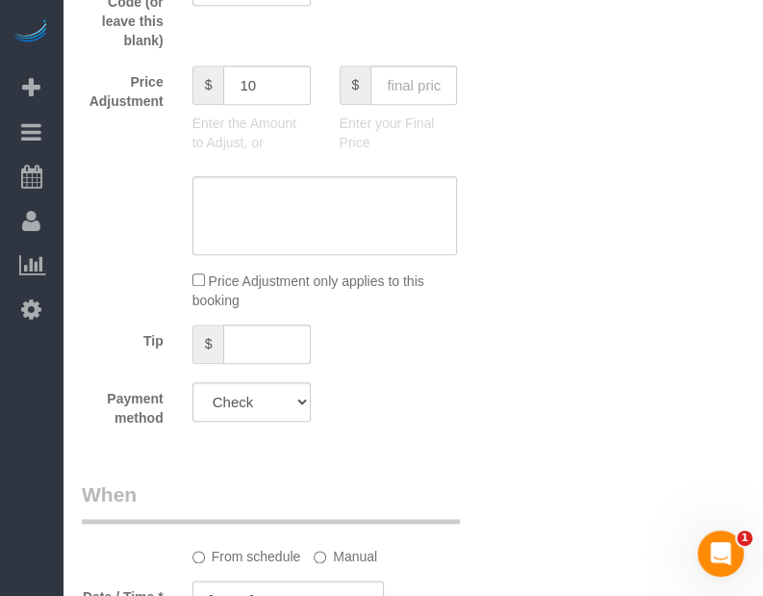
scroll to position [227, 0]
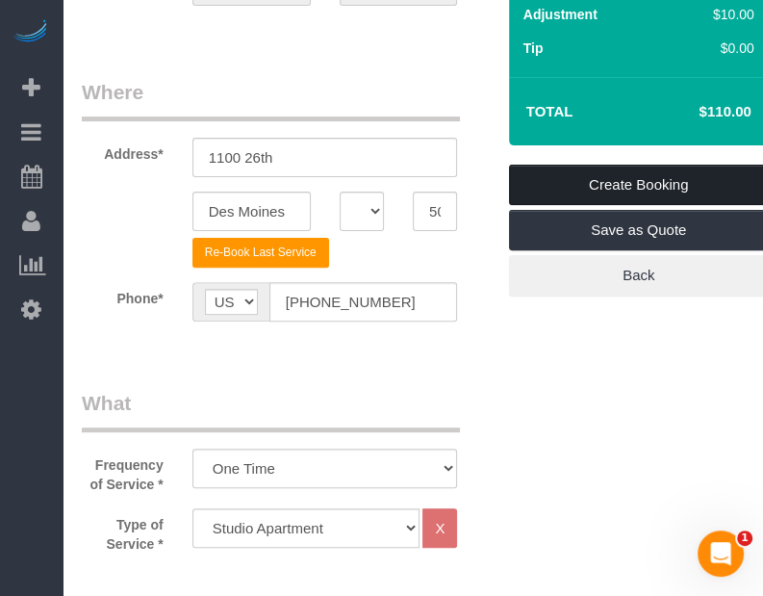
click at [655, 181] on link "Create Booking" at bounding box center [639, 185] width 260 height 40
